Goal: Find specific page/section: Find specific page/section

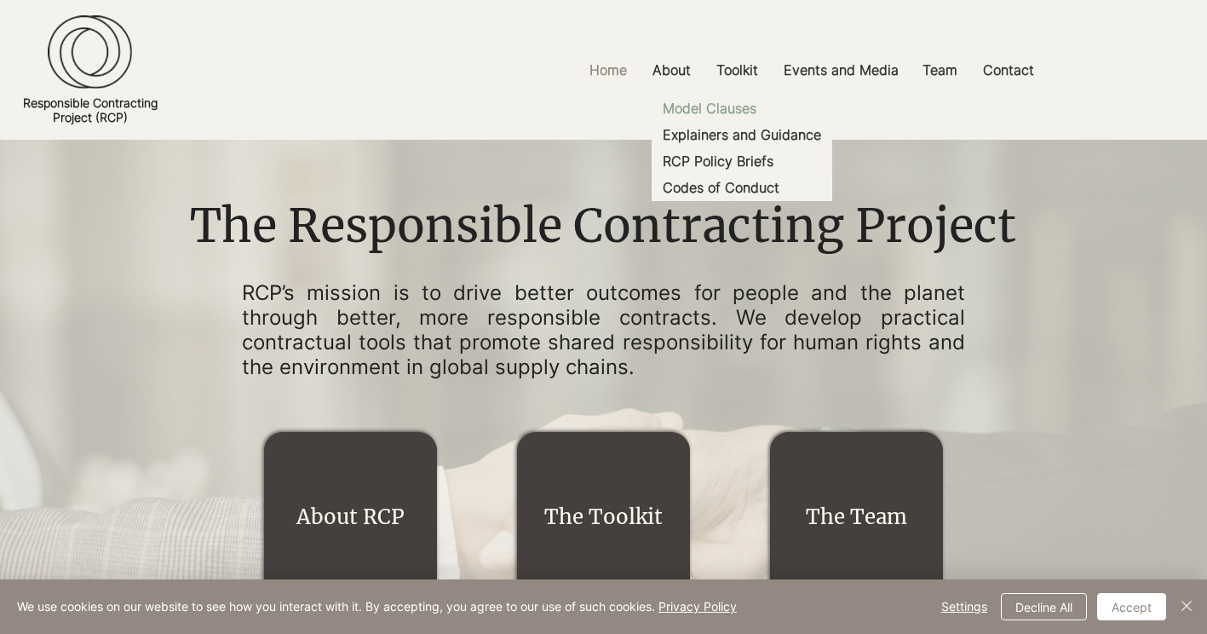
click at [725, 106] on p "Model Clauses" at bounding box center [709, 108] width 107 height 26
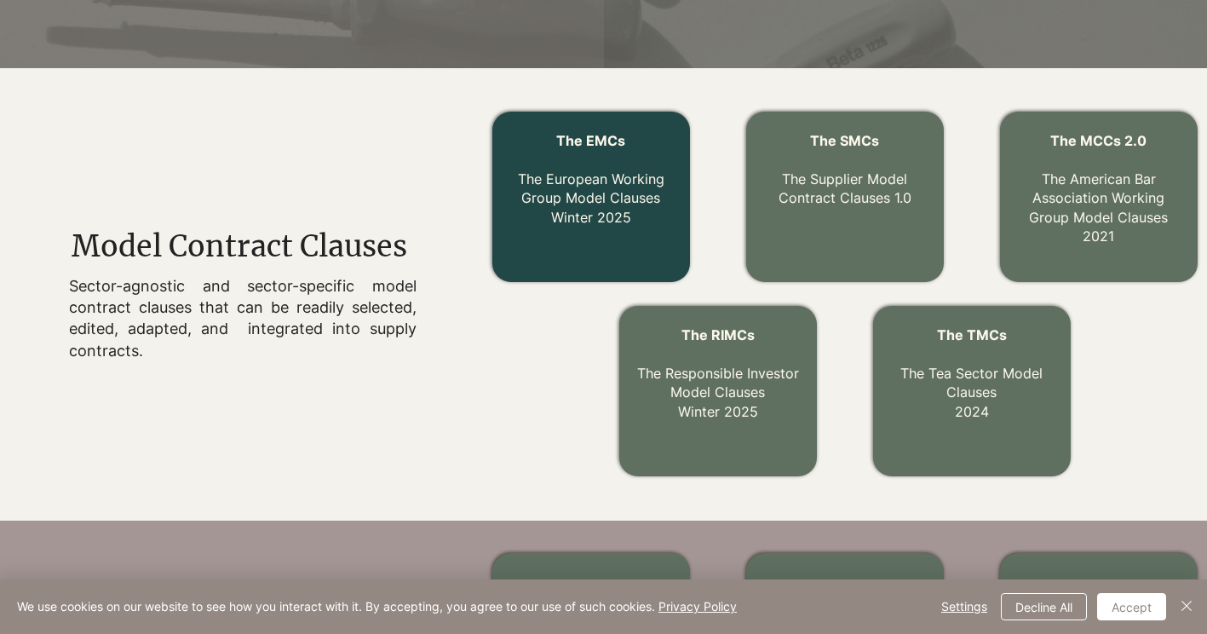
scroll to position [470, 0]
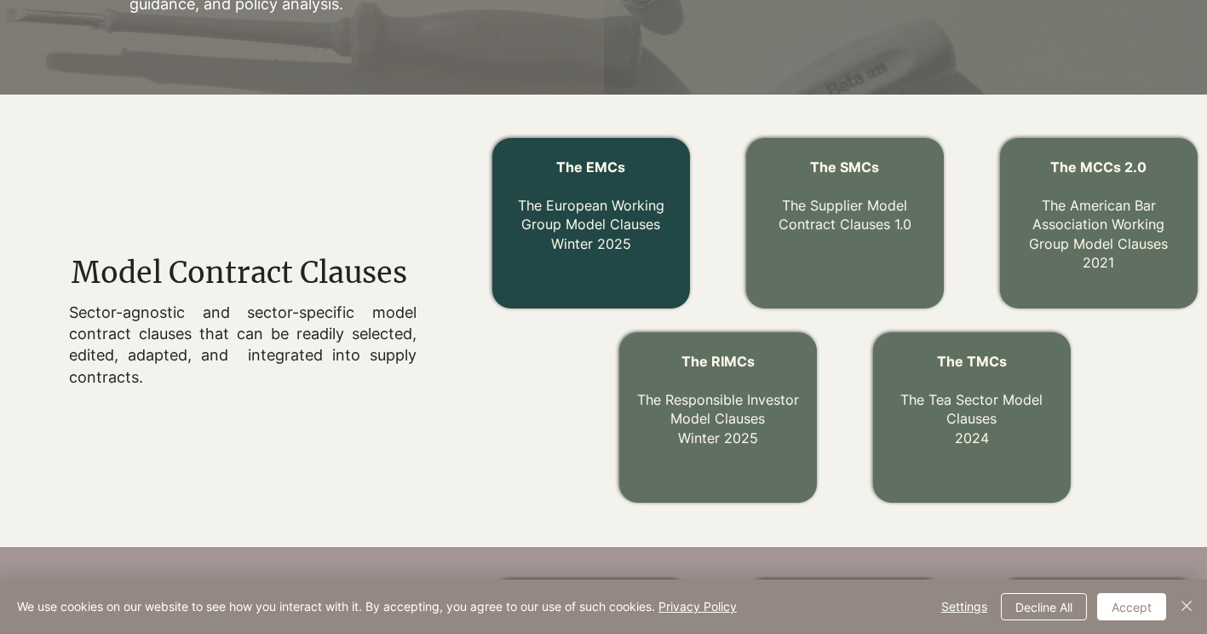
click at [573, 223] on link "The EMCs The European Working Group Model Clauses Winter 2025" at bounding box center [591, 205] width 146 height 94
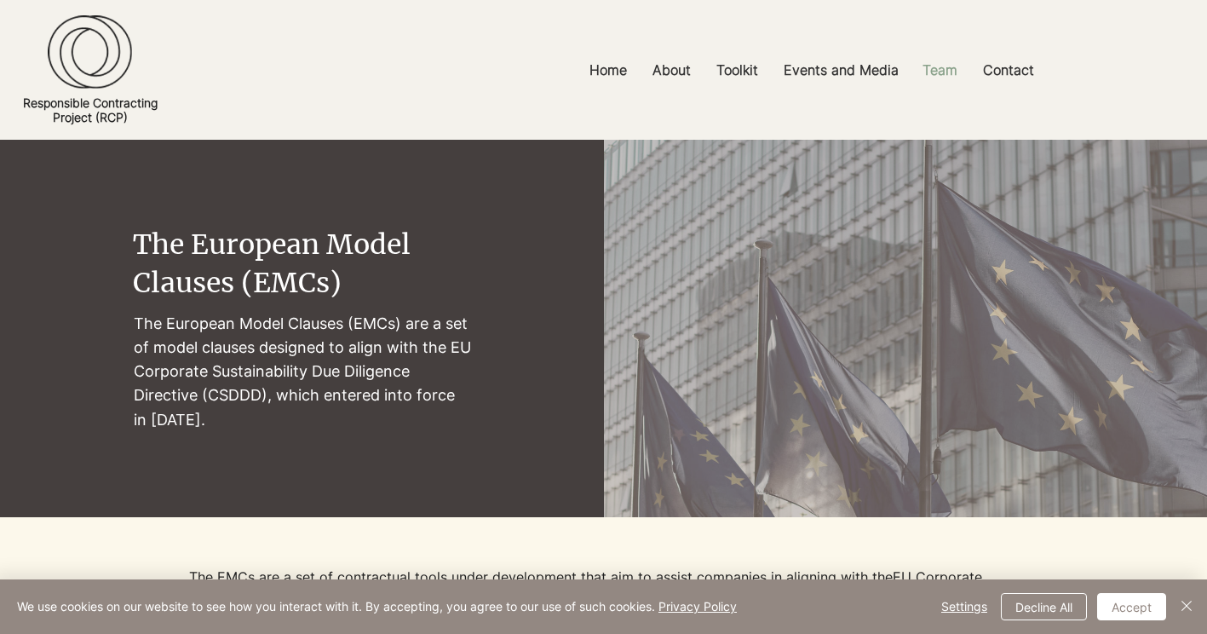
click at [941, 66] on p "Team" at bounding box center [940, 70] width 52 height 38
